Goal: Task Accomplishment & Management: Use online tool/utility

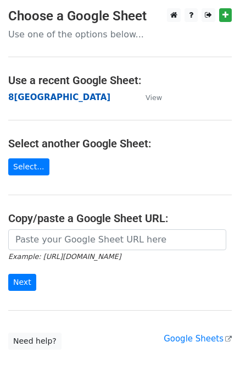
click at [31, 98] on strong "8[GEOGRAPHIC_DATA]" at bounding box center [59, 97] width 102 height 10
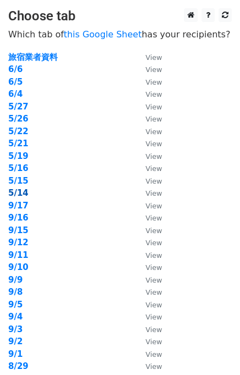
click at [25, 195] on strong "5/14" at bounding box center [18, 193] width 20 height 10
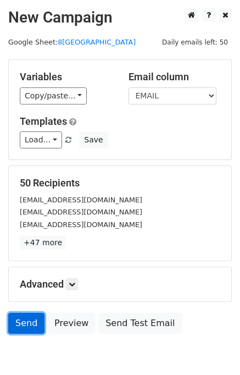
click at [35, 328] on link "Send" at bounding box center [26, 323] width 36 height 21
